Goal: Contribute content: Contribute content

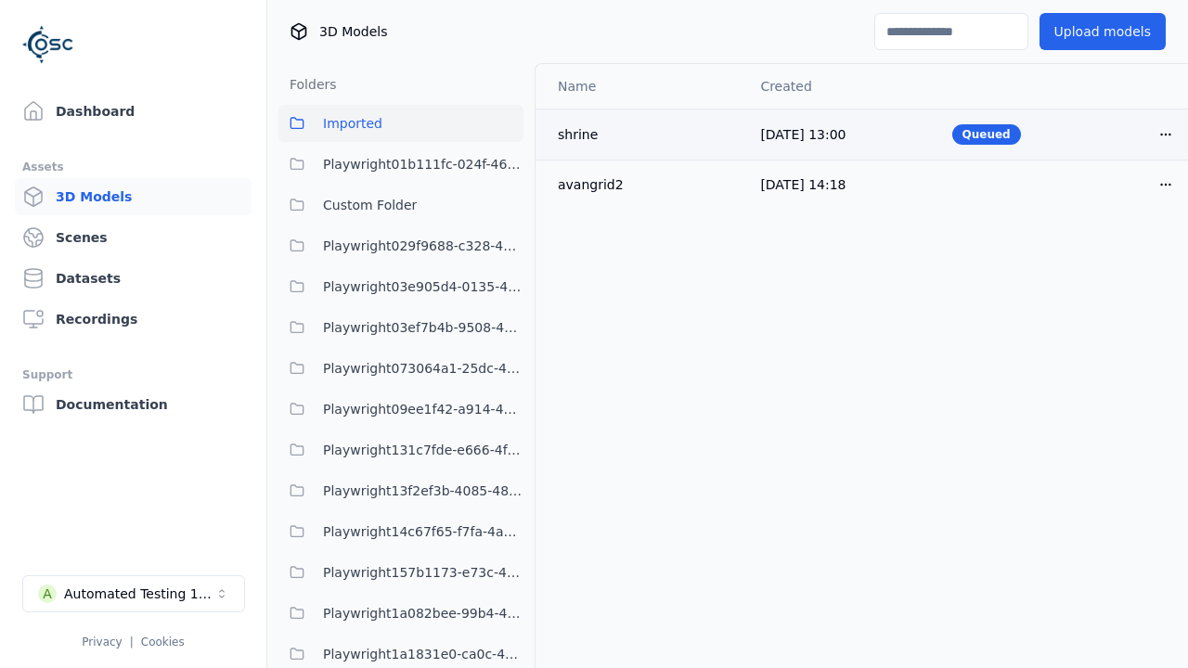
click at [1134, 134] on html "Support Dashboard Assets 3D Models Scenes Datasets Recordings Support Documenta…" at bounding box center [594, 334] width 1188 height 668
click at [1093, 206] on div "Delete" at bounding box center [1093, 206] width 110 height 30
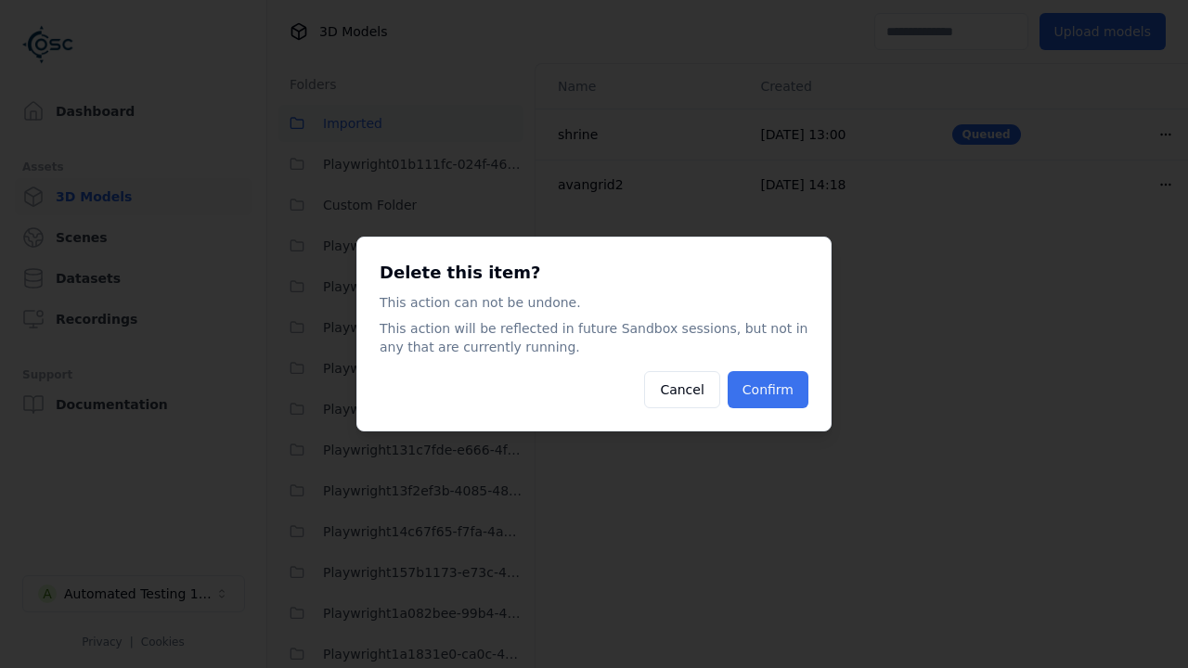
click at [769, 390] on button "Confirm" at bounding box center [768, 389] width 81 height 37
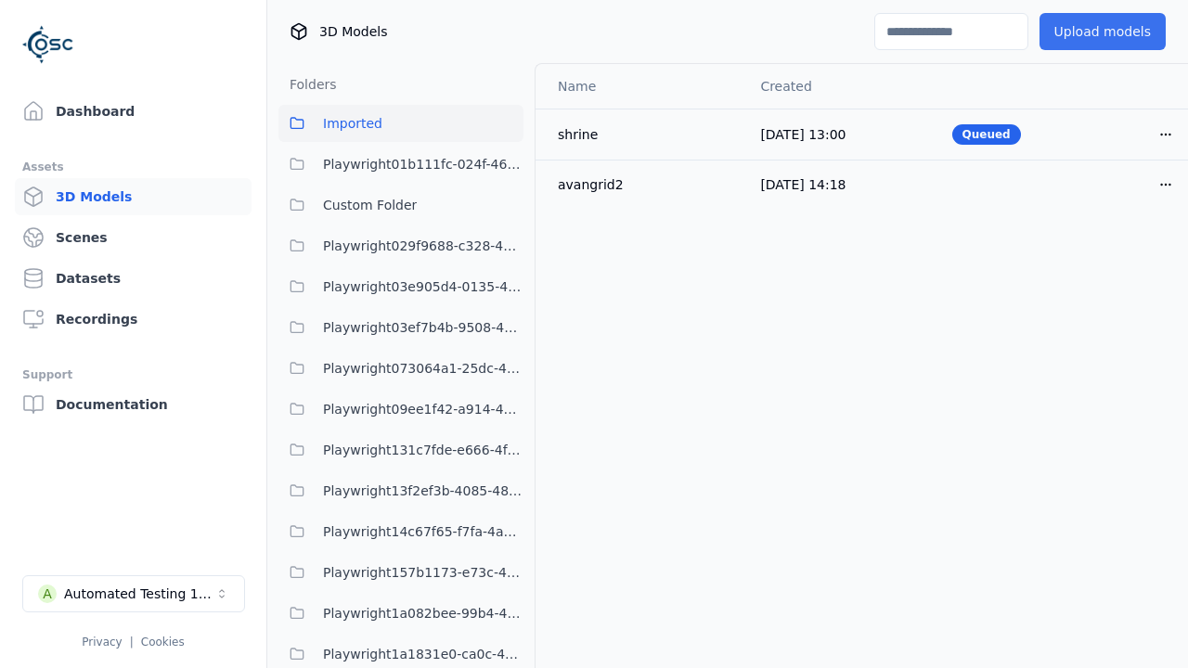
click at [1089, 32] on button "Upload models" at bounding box center [1102, 31] width 126 height 37
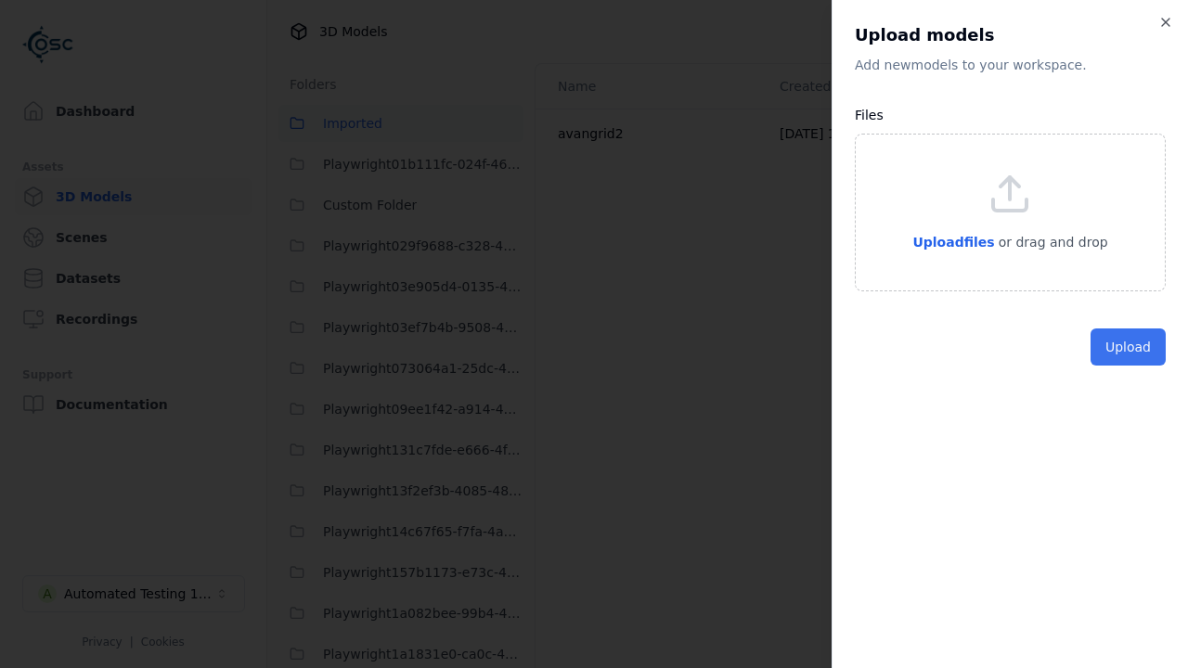
click at [1129, 366] on button "Upload" at bounding box center [1127, 347] width 75 height 37
